Goal: Task Accomplishment & Management: Use online tool/utility

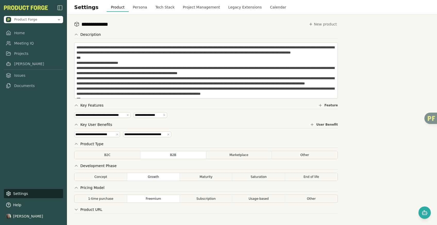
click at [272, 12] on div "Settings Product Persona Tech Stack Project Management Legacy Extensions Calend…" at bounding box center [252, 7] width 370 height 14
click at [269, 10] on button "Calendar" at bounding box center [278, 7] width 24 height 9
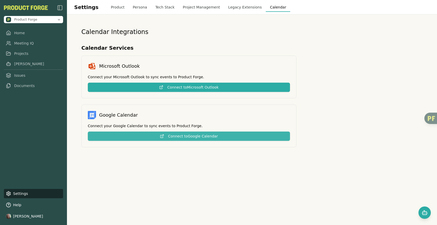
click at [183, 136] on button "Connect to Google Calendar" at bounding box center [189, 136] width 202 height 9
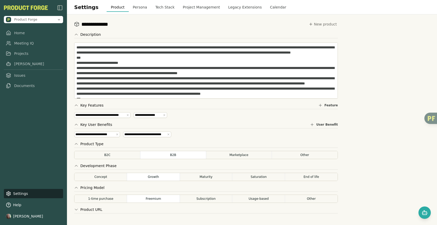
click at [278, 8] on div "Settings Product Persona Tech Stack Project Management Legacy Extensions Calend…" at bounding box center [252, 7] width 356 height 9
click at [270, 7] on button "Calendar" at bounding box center [278, 7] width 24 height 9
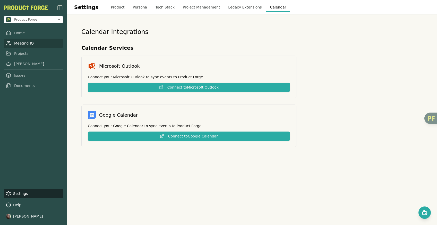
click at [24, 43] on link "Meeting IQ" at bounding box center [33, 43] width 59 height 9
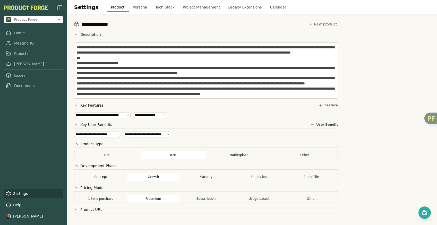
click at [19, 193] on link "Settings" at bounding box center [33, 193] width 59 height 9
click at [273, 8] on button "Calendar" at bounding box center [278, 7] width 24 height 9
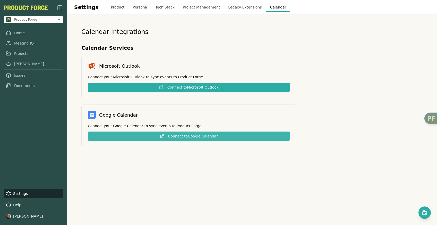
click at [182, 136] on button "Connect to Google Calendar" at bounding box center [189, 136] width 202 height 9
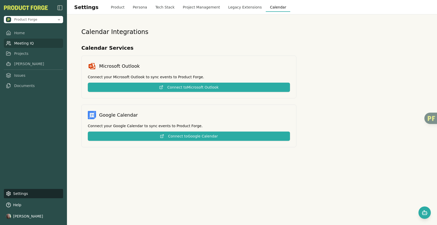
click at [23, 44] on link "Meeting IQ" at bounding box center [33, 43] width 59 height 9
